Goal: Communication & Community: Answer question/provide support

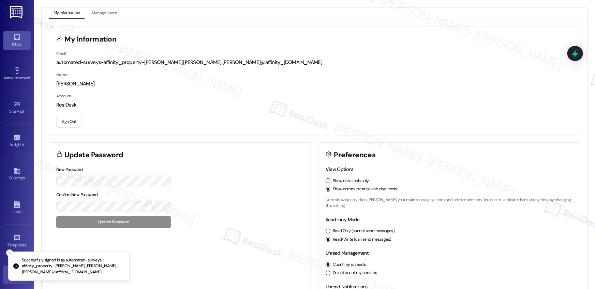
click at [11, 40] on link "Inbox" at bounding box center [16, 40] width 27 height 18
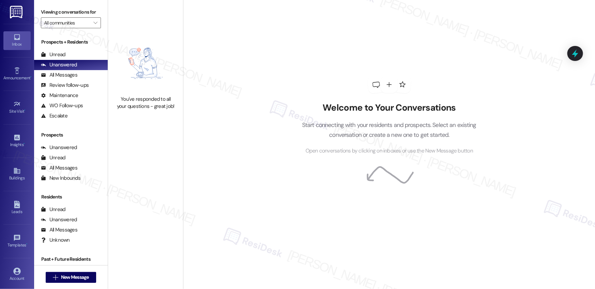
click at [130, 28] on div "You've responded to all your questions - great job!" at bounding box center [145, 72] width 75 height 145
click at [66, 73] on div "All Messages" at bounding box center [59, 75] width 36 height 7
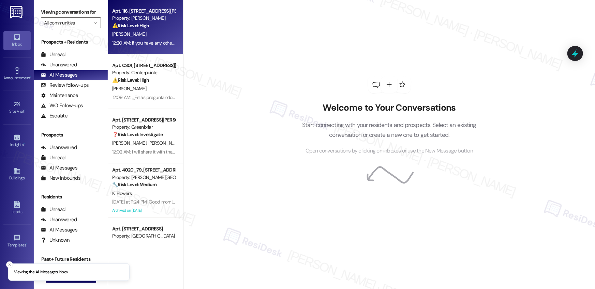
click at [149, 37] on div "[PERSON_NAME]" at bounding box center [143, 34] width 64 height 9
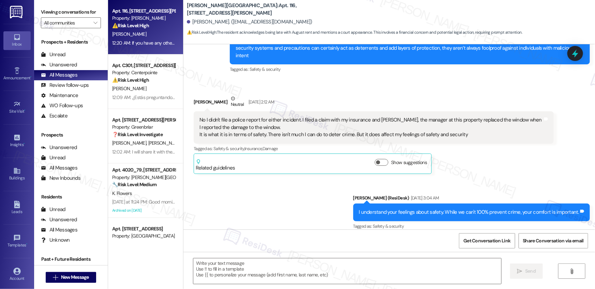
click at [150, 37] on div "[PERSON_NAME]" at bounding box center [143, 34] width 64 height 9
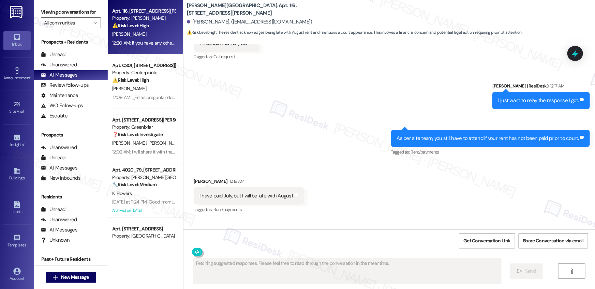
scroll to position [4630, 0]
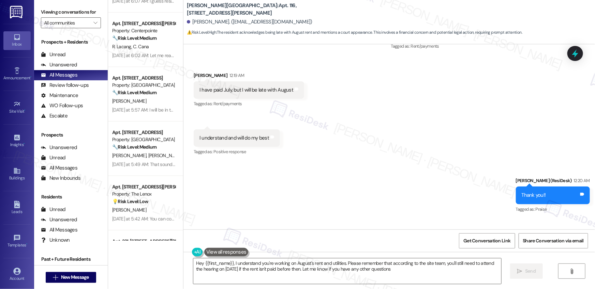
type textarea "Hey {{first_name}}, I understand you're working on August's rent and utilities.…"
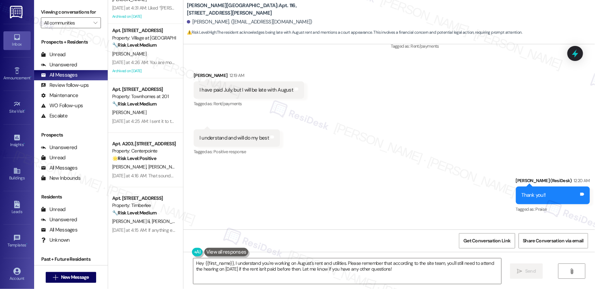
scroll to position [2485, 0]
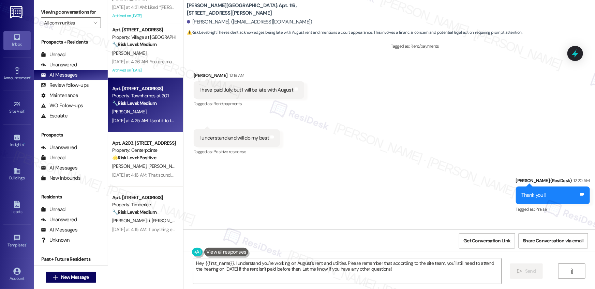
click at [137, 113] on span "[PERSON_NAME]" at bounding box center [129, 112] width 34 height 6
type textarea "Fetching suggested responses. Please feel free to read through the conversation…"
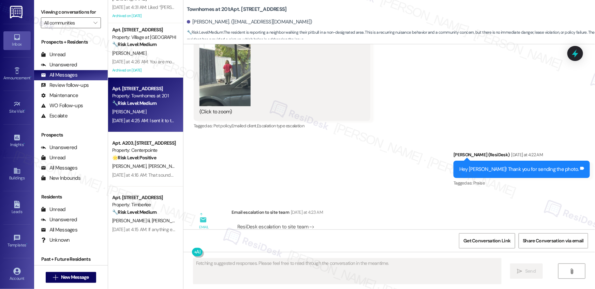
scroll to position [8923, 0]
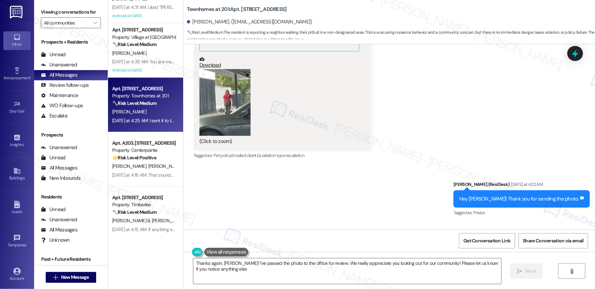
type textarea "Thanks again, [PERSON_NAME]! I've passed the photo to the office for review. We…"
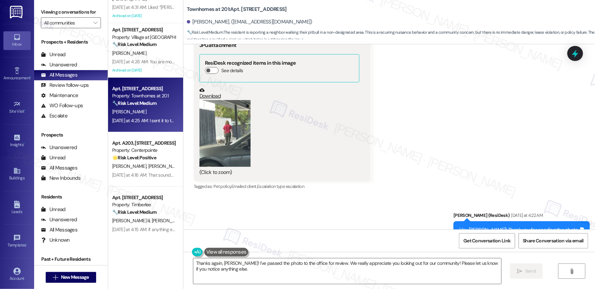
scroll to position [8858, 0]
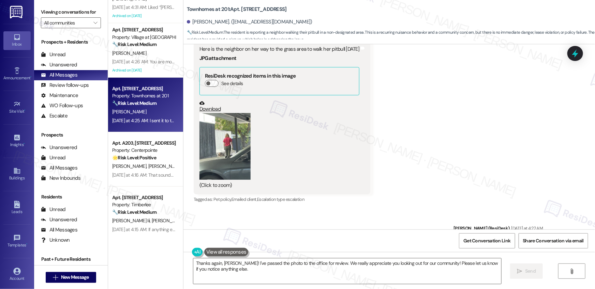
click at [234, 136] on button "Zoom image" at bounding box center [224, 146] width 51 height 67
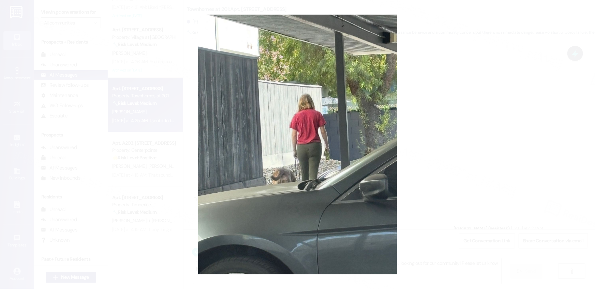
click at [407, 160] on button "Unzoom image" at bounding box center [297, 144] width 595 height 289
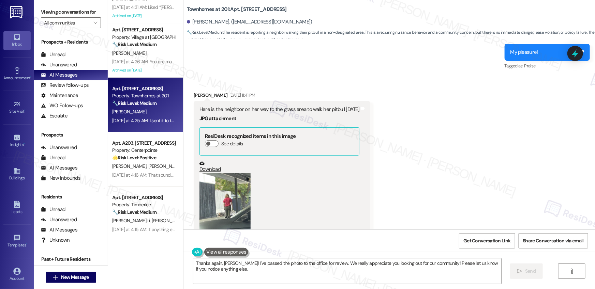
scroll to position [8795, 0]
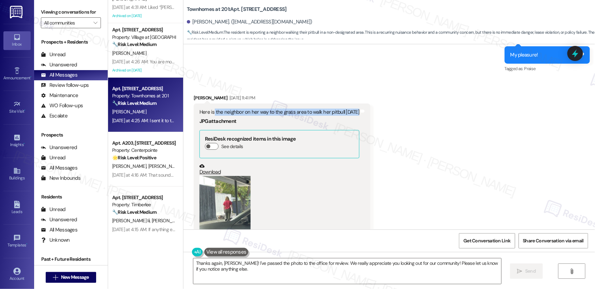
drag, startPoint x: 209, startPoint y: 110, endPoint x: 328, endPoint y: 114, distance: 119.0
click at [328, 114] on div "Here is the neighbor on her way to the grass area to walk her pitbull [DATE] JP…" at bounding box center [279, 180] width 161 height 143
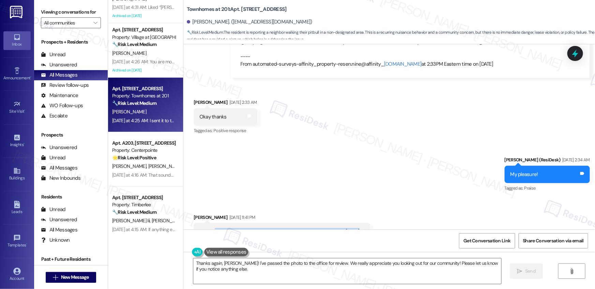
scroll to position [8580, 0]
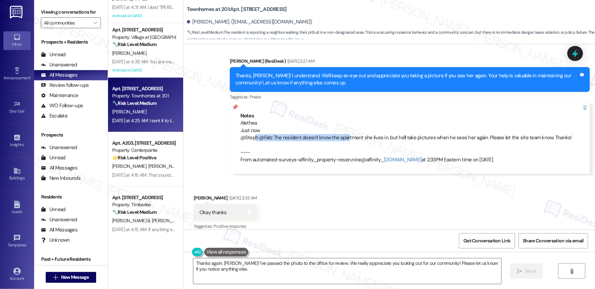
drag, startPoint x: 251, startPoint y: 135, endPoint x: 344, endPoint y: 136, distance: 93.1
click at [344, 136] on div "[PERSON_NAME] Just now @Steph @Fatz The resident doesn't know the apartment she…" at bounding box center [409, 142] width 339 height 44
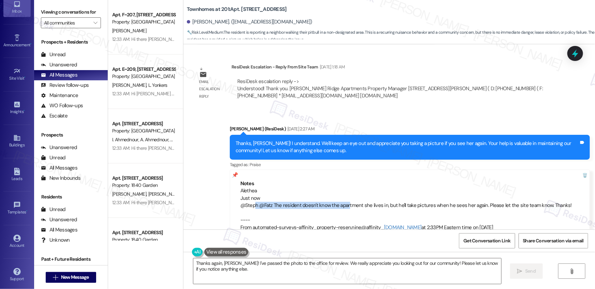
scroll to position [35, 0]
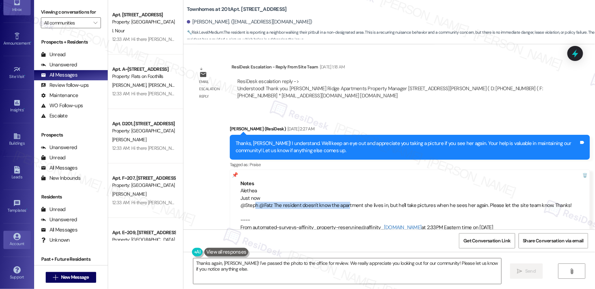
click at [14, 246] on div "Account" at bounding box center [17, 244] width 34 height 7
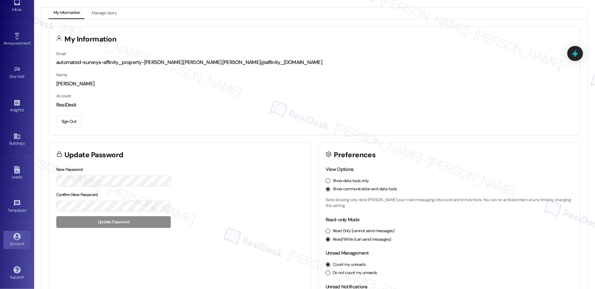
click at [70, 123] on button "Sign Out" at bounding box center [68, 122] width 25 height 12
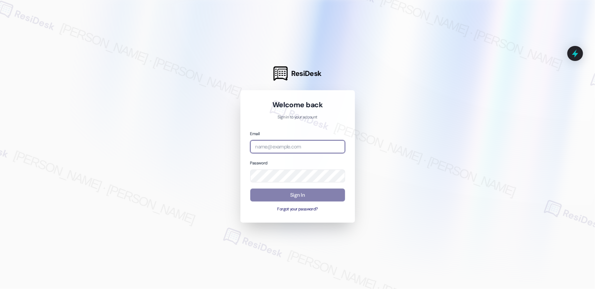
click at [303, 146] on input "email" at bounding box center [297, 146] width 95 height 13
type input "[EMAIL_ADDRESS][PERSON_NAME][PERSON_NAME][PERSON_NAME][PERSON_NAME][DOMAIN_NAME]"
